Goal: Information Seeking & Learning: Learn about a topic

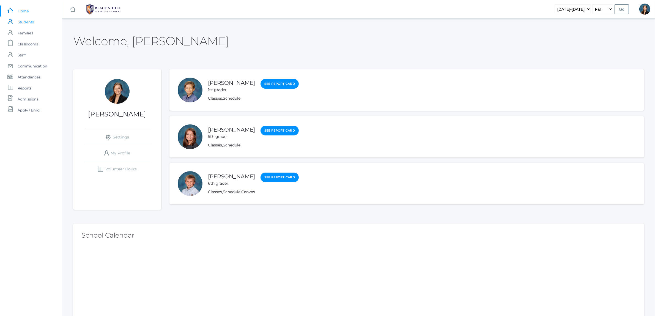
click at [25, 20] on span "Students" at bounding box center [26, 22] width 16 height 11
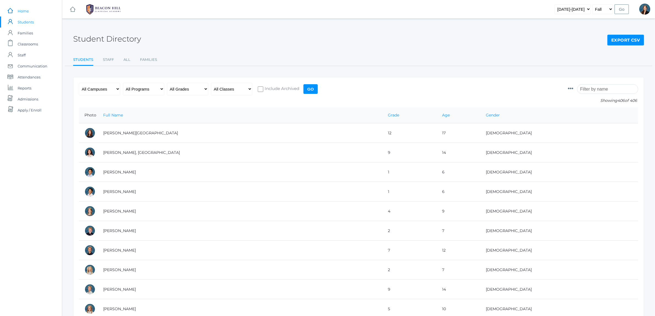
click at [24, 11] on span "Home" at bounding box center [23, 11] width 11 height 11
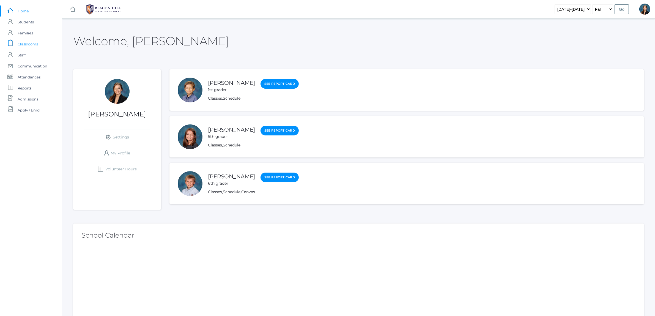
click at [26, 40] on span "Classrooms" at bounding box center [28, 44] width 20 height 11
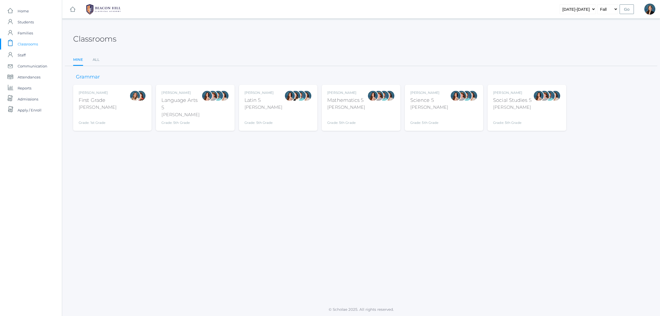
click at [102, 94] on div "Liv Barber" at bounding box center [98, 92] width 38 height 5
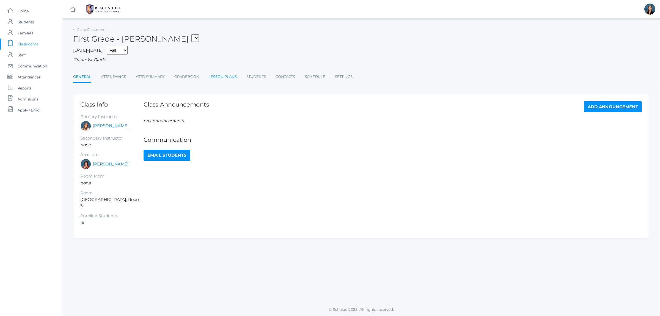
click at [214, 76] on link "Lesson Plans" at bounding box center [223, 76] width 28 height 11
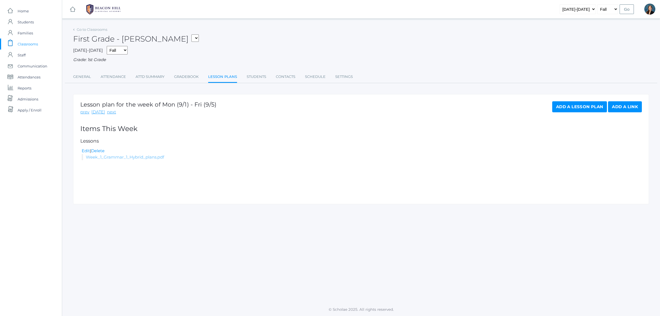
click at [123, 156] on link "Week_1_Grammar_1_Hybrid_plans.pdf" at bounding box center [125, 156] width 78 height 5
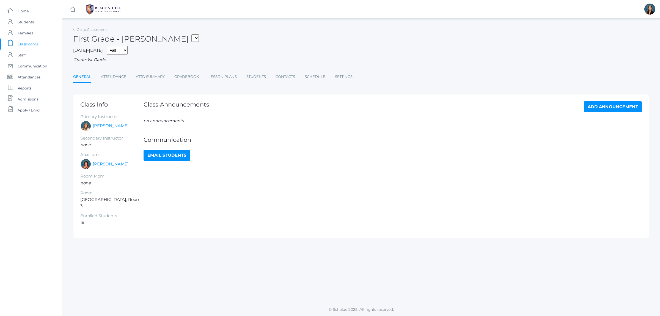
click at [191, 37] on select "01LA - First Grade [PERSON_NAME] 05LATIN - Latin 5 [PERSON_NAME] 05MATH - Mathe…" at bounding box center [194, 37] width 7 height 7
click at [206, 31] on div "First Grade - Barber 01LA - First Grade Barber 05LATIN - Latin 5 Salazar 05MATH…" at bounding box center [361, 36] width 576 height 20
click at [29, 21] on span "Students" at bounding box center [26, 22] width 16 height 11
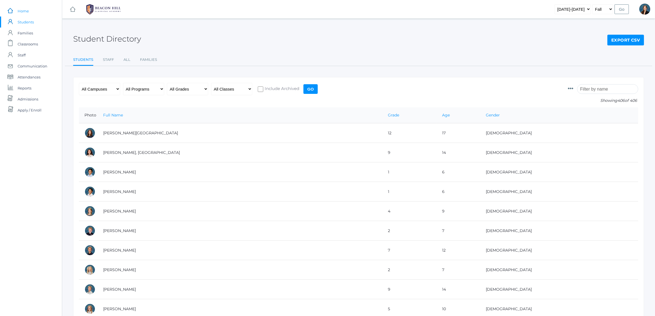
click at [26, 11] on span "Home" at bounding box center [23, 11] width 11 height 11
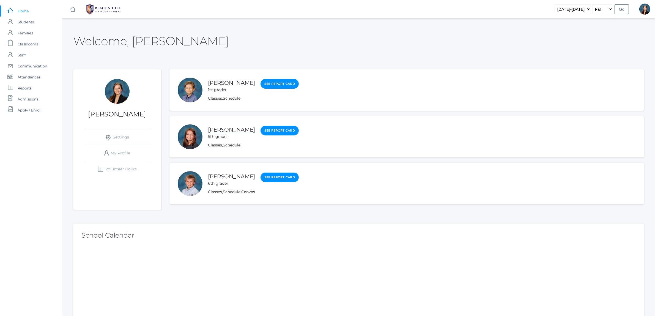
click at [219, 131] on link "Ayla Smith" at bounding box center [231, 129] width 47 height 7
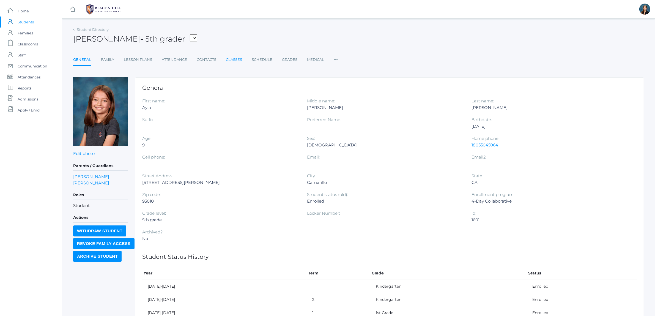
click at [233, 60] on link "Classes" at bounding box center [234, 59] width 16 height 11
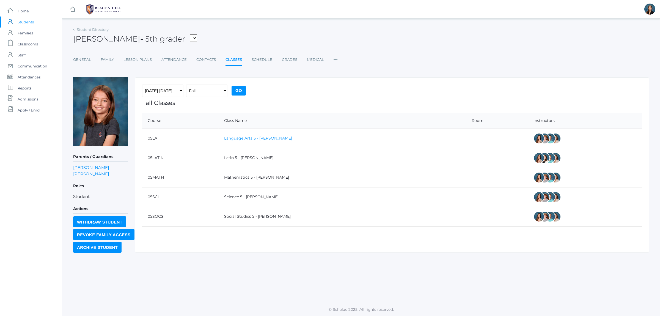
click at [258, 138] on link "Language Arts 5 - Salazar" at bounding box center [258, 138] width 68 height 5
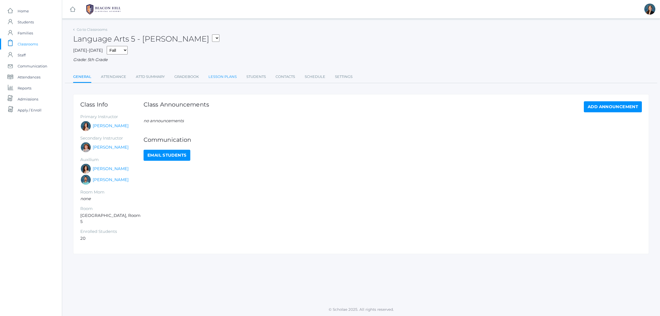
click at [227, 80] on link "Lesson Plans" at bounding box center [223, 76] width 28 height 11
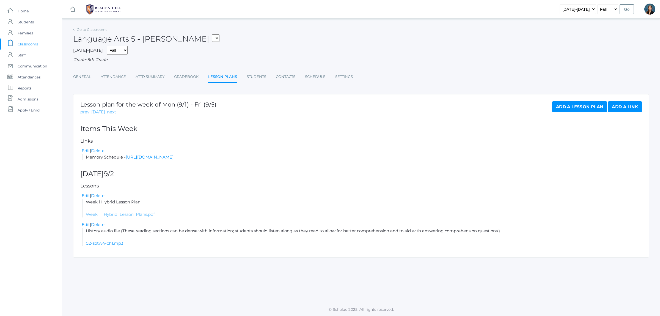
click at [115, 213] on link "Week_1_Hybrid_Lesson_Plans.pdf" at bounding box center [120, 214] width 69 height 5
click at [212, 38] on select "01LA - First Grade [PERSON_NAME] 05LATIN - Latin 5 [PERSON_NAME] 05MATH - Mathe…" at bounding box center [215, 37] width 7 height 7
select select "1971"
click at [212, 34] on select "01LA - First Grade [PERSON_NAME] 05LATIN - Latin 5 [PERSON_NAME] 05MATH - Mathe…" at bounding box center [215, 37] width 7 height 7
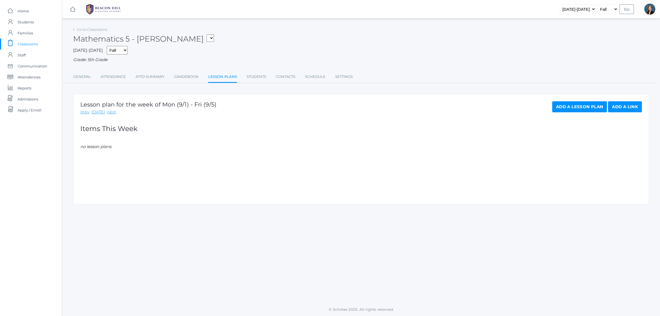
click at [207, 38] on select "01LA - First Grade [PERSON_NAME] 05LATIN - Latin 5 [PERSON_NAME] 05MATH - Mathe…" at bounding box center [210, 37] width 7 height 7
select select "1966"
click at [207, 34] on select "01LA - First Grade [PERSON_NAME] 05LATIN - Latin 5 [PERSON_NAME] 05MATH - Mathe…" at bounding box center [210, 37] width 7 height 7
